Goal: Check status: Check status

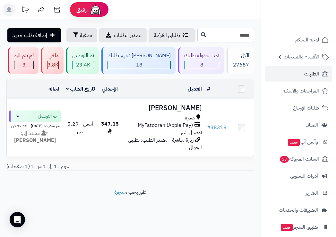
click at [234, 36] on input "*****" at bounding box center [225, 35] width 57 height 14
click at [80, 40] on button "تصفية" at bounding box center [81, 35] width 31 height 14
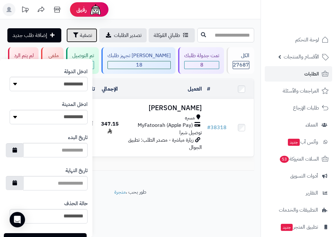
scroll to position [339, 0]
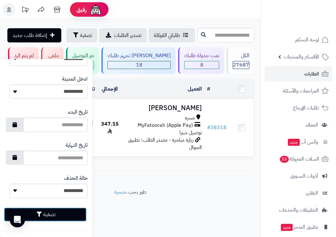
drag, startPoint x: 70, startPoint y: 211, endPoint x: 73, endPoint y: 207, distance: 4.6
click at [73, 207] on button "تصفية" at bounding box center [45, 214] width 83 height 14
click at [94, 57] on div "تم التوصيل" at bounding box center [83, 55] width 22 height 7
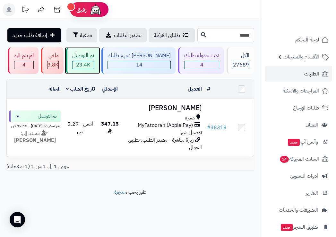
click at [94, 57] on div "تم التوصيل" at bounding box center [83, 55] width 22 height 7
click at [245, 38] on input "*****" at bounding box center [225, 35] width 57 height 14
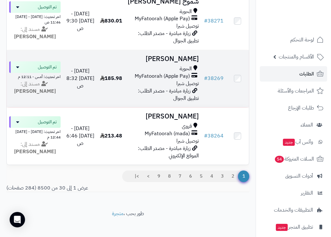
scroll to position [1659, 0]
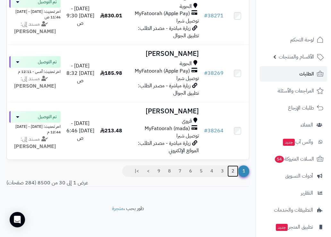
click at [233, 169] on link "2" at bounding box center [232, 171] width 11 height 12
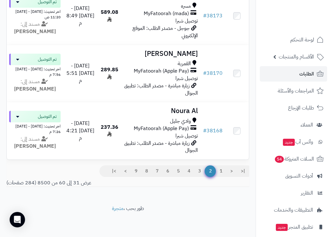
scroll to position [1668, 0]
click at [221, 173] on link "1" at bounding box center [221, 171] width 11 height 12
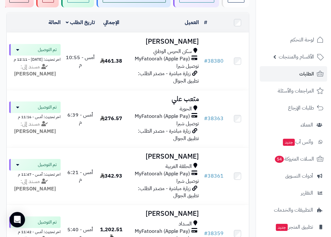
scroll to position [55, 0]
